Goal: Task Accomplishment & Management: Complete application form

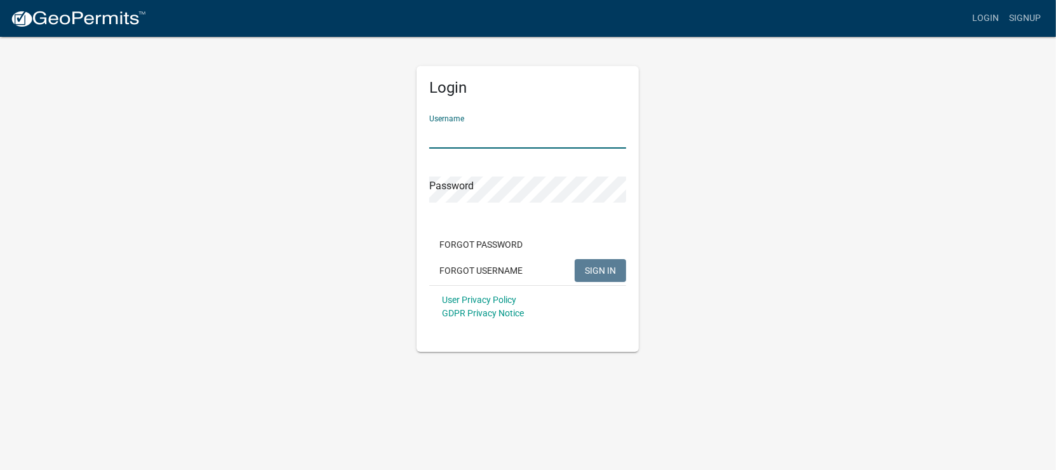
click at [495, 128] on input "Username" at bounding box center [527, 136] width 197 height 26
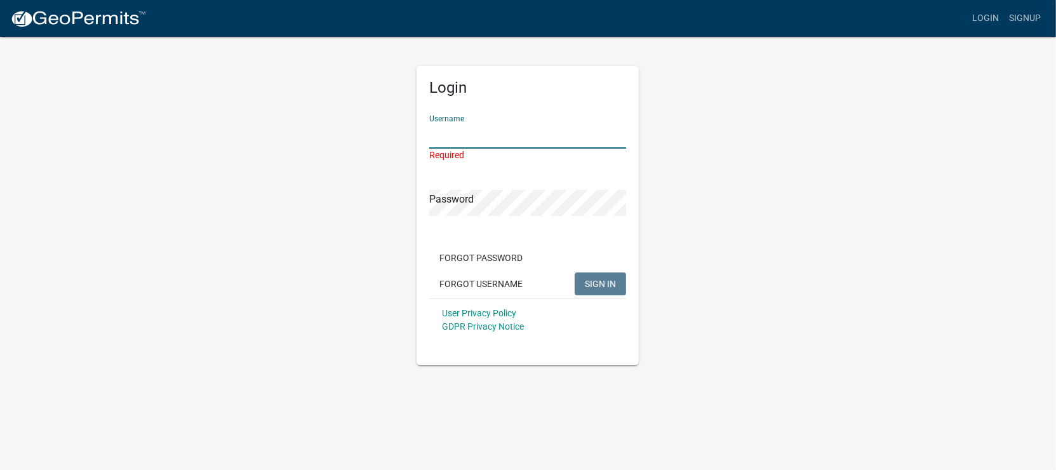
paste input "homecomfort"
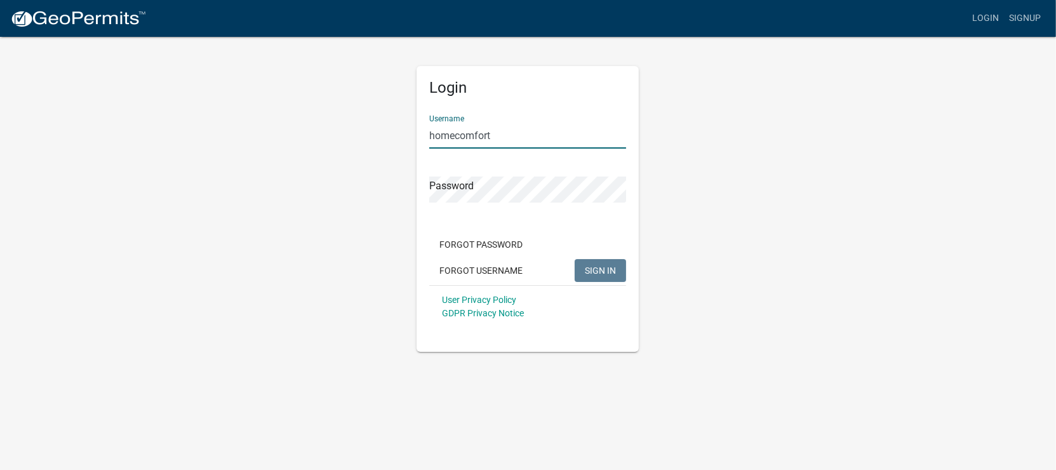
type input "homecomfort"
drag, startPoint x: 645, startPoint y: 215, endPoint x: 638, endPoint y: 220, distance: 8.8
click at [646, 215] on div "Login Username homecomfort Password Forgot Password Forgot Username SIGN IN Use…" at bounding box center [527, 194] width 241 height 316
click at [614, 270] on span "SIGN IN" at bounding box center [600, 270] width 31 height 10
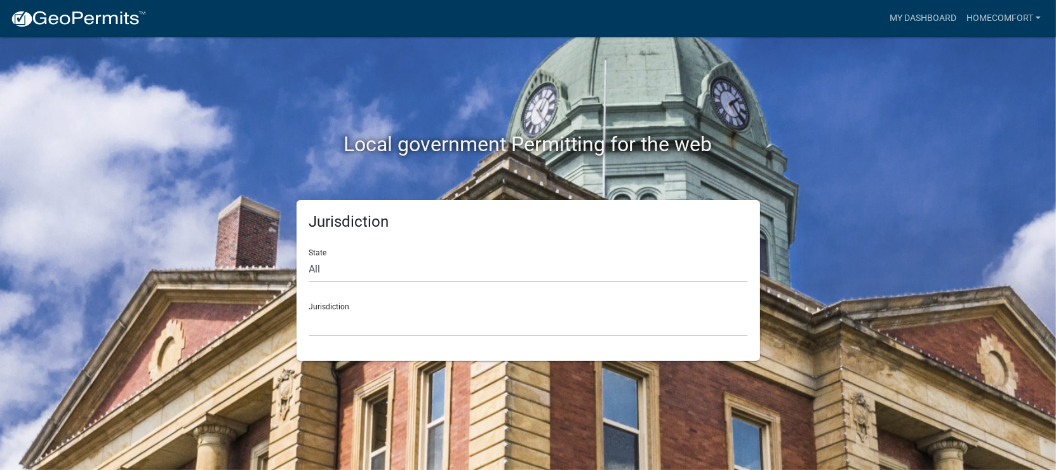
click at [403, 283] on form "State All Colorado Georgia Indiana Iowa Kansas Minnesota Ohio South Carolina Wi…" at bounding box center [528, 288] width 438 height 98
click at [405, 273] on select "All Colorado Georgia Indiana Iowa Kansas Minnesota Ohio South Carolina Wisconsin" at bounding box center [528, 270] width 438 height 26
select select "[US_STATE]"
click at [309, 257] on select "All Colorado Georgia Indiana Iowa Kansas Minnesota Ohio South Carolina Wisconsin" at bounding box center [528, 270] width 438 height 26
click at [437, 325] on select "Abbeville County, South Carolina Jasper County, South Carolina" at bounding box center [528, 324] width 438 height 26
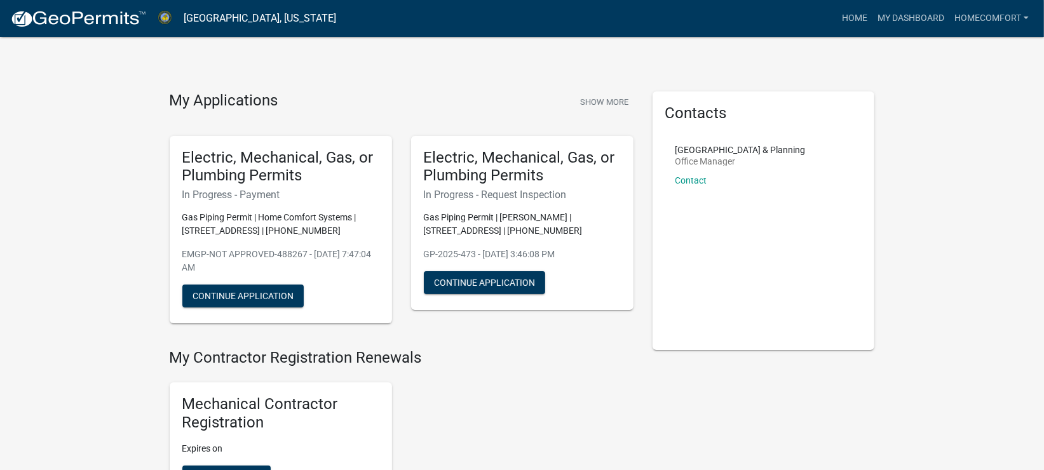
scroll to position [84, 0]
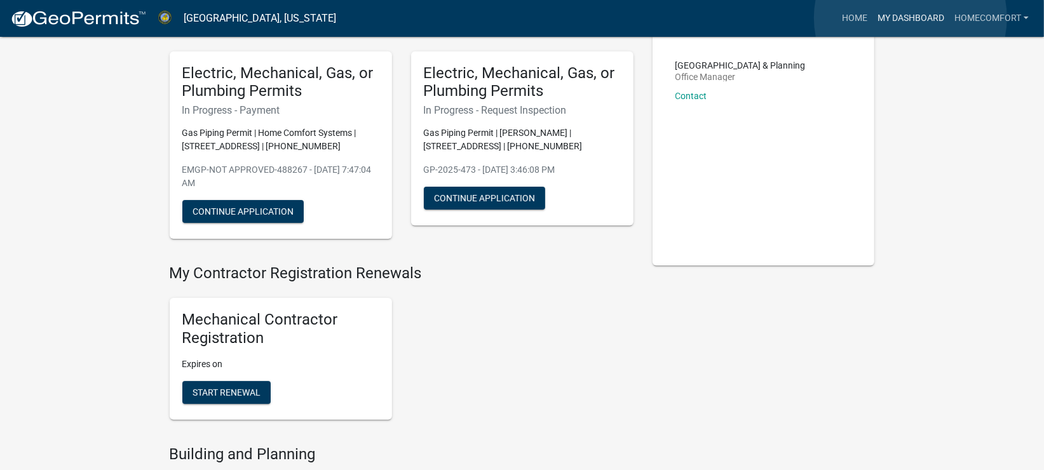
click at [910, 18] on link "My Dashboard" at bounding box center [910, 18] width 77 height 24
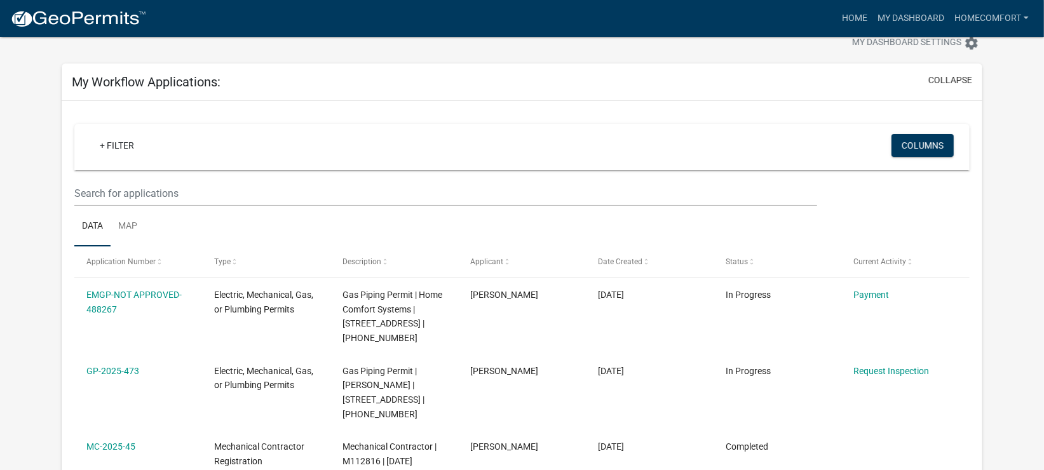
scroll to position [121, 0]
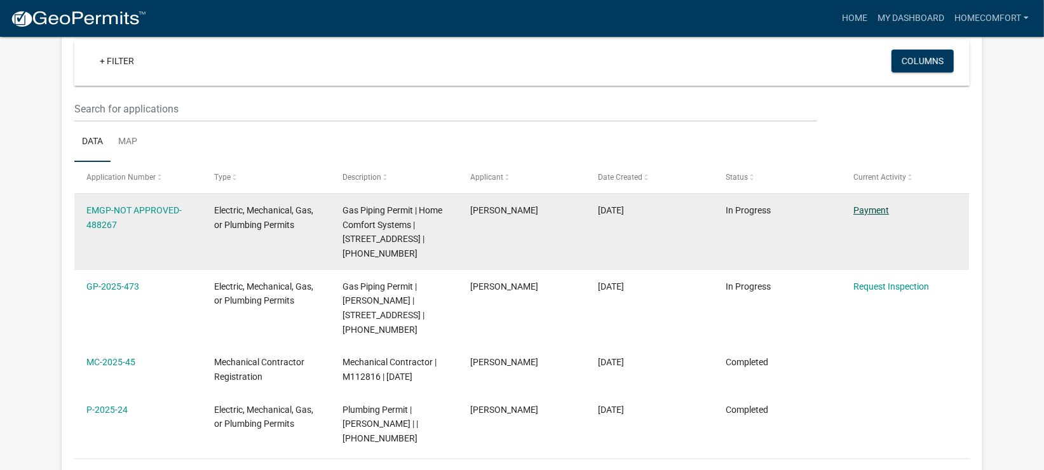
click at [859, 207] on link "Payment" at bounding box center [871, 210] width 36 height 10
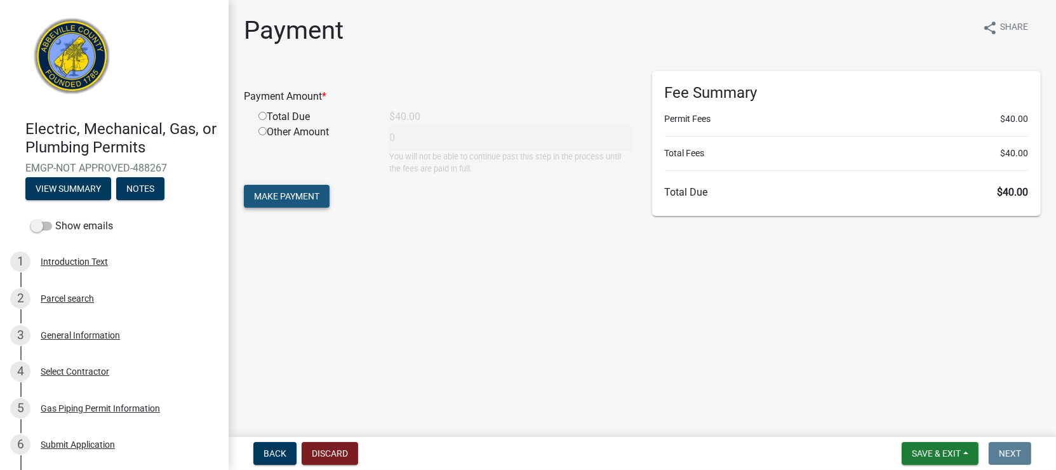
click at [286, 201] on span "Make Payment" at bounding box center [286, 196] width 65 height 10
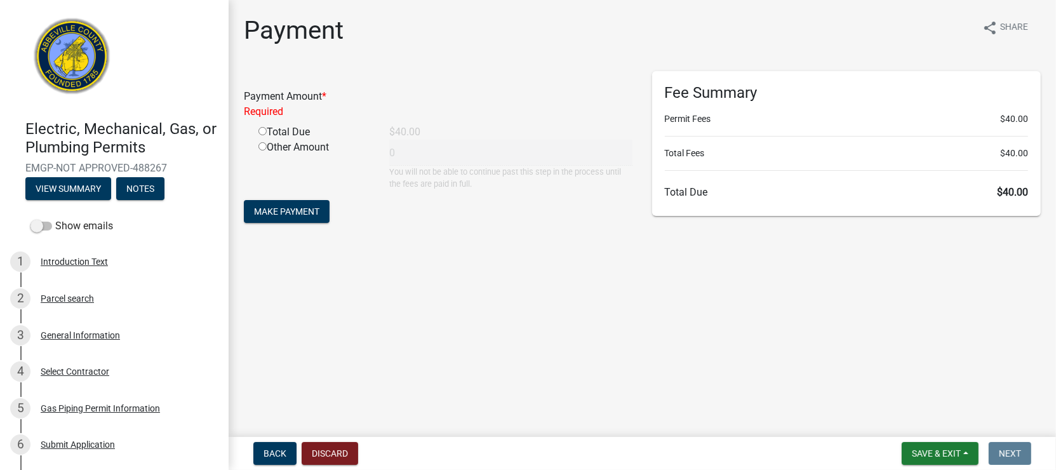
click at [260, 135] on input "radio" at bounding box center [263, 131] width 8 height 8
radio input "true"
type input "40"
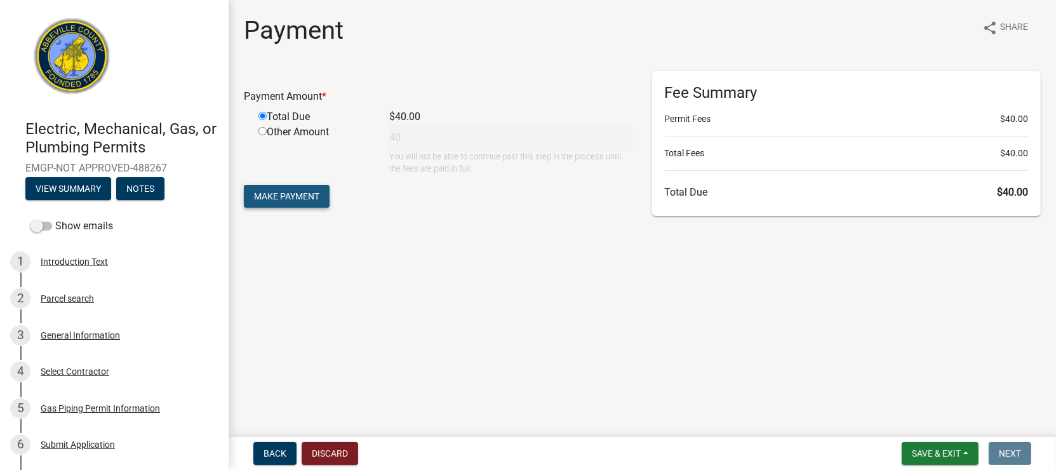
click at [267, 200] on span "Make Payment" at bounding box center [286, 196] width 65 height 10
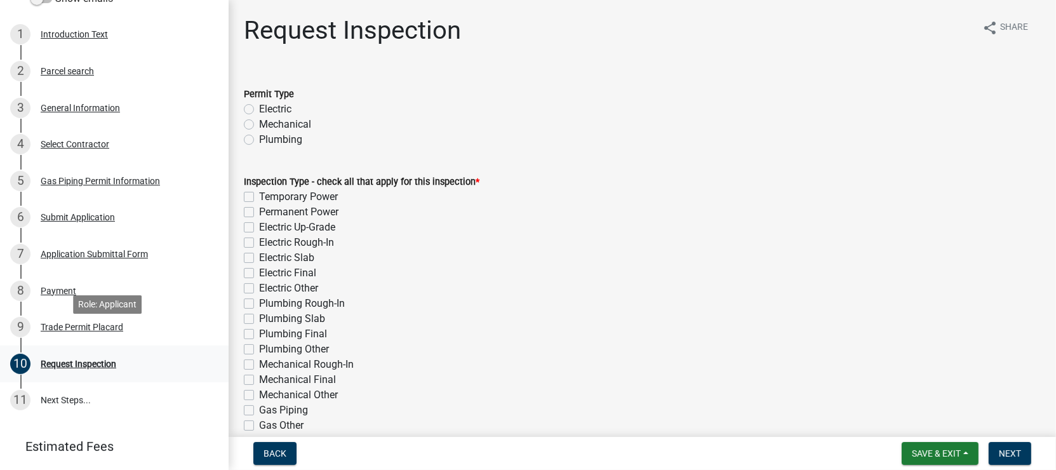
scroll to position [254, 0]
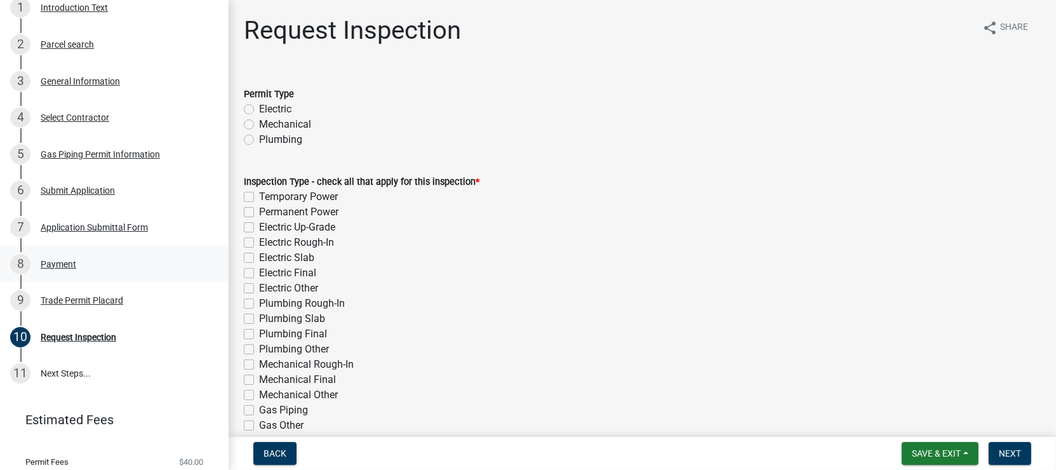
click at [69, 260] on div "Payment" at bounding box center [59, 264] width 36 height 9
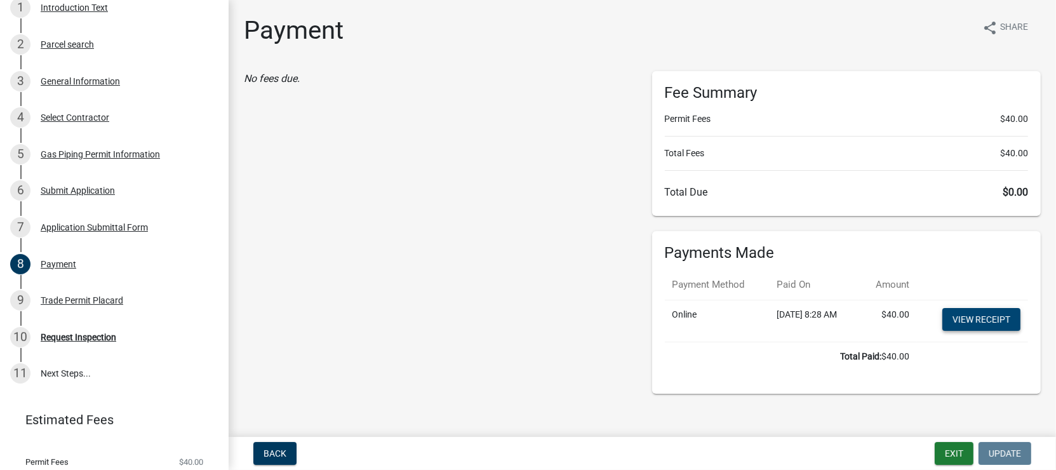
click at [970, 323] on link "View receipt" at bounding box center [982, 319] width 78 height 23
click at [955, 457] on button "Exit" at bounding box center [954, 453] width 39 height 23
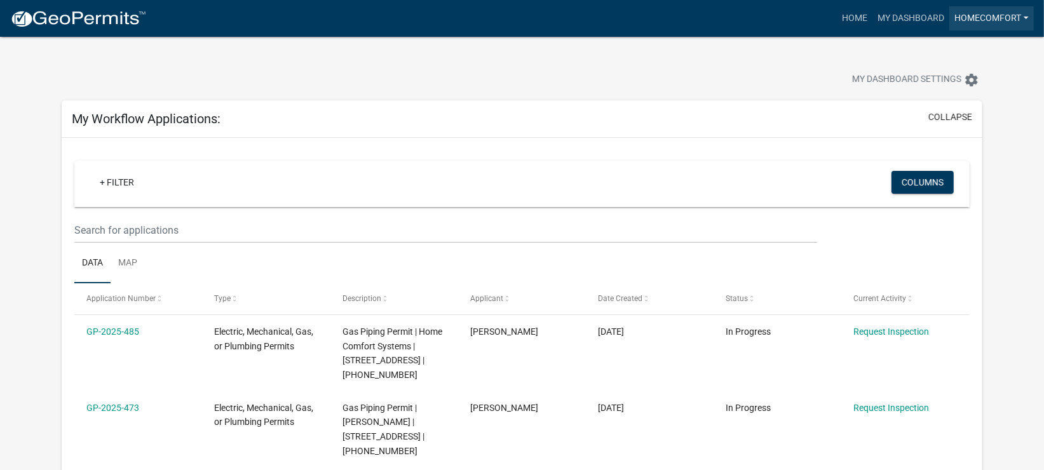
click at [1015, 19] on link "homecomfort" at bounding box center [991, 18] width 84 height 24
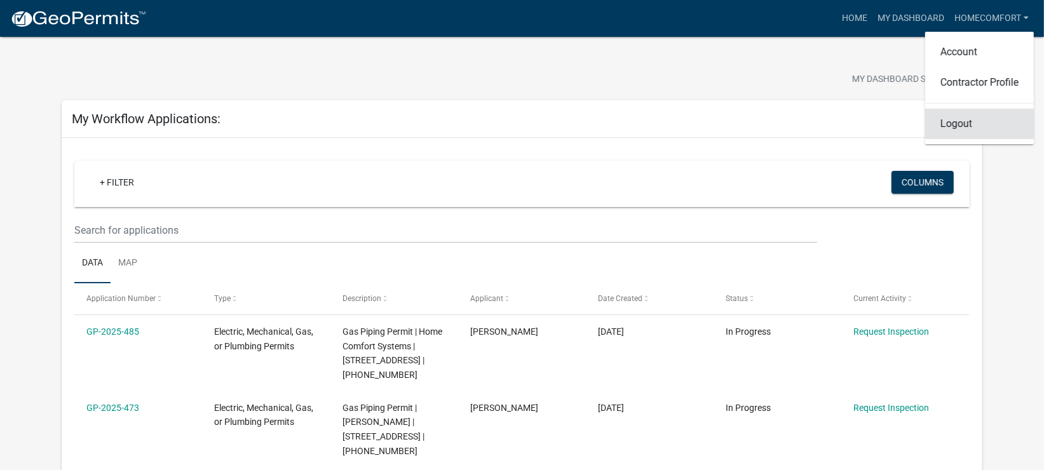
click at [964, 121] on link "Logout" at bounding box center [979, 124] width 109 height 30
